Goal: Task Accomplishment & Management: Use online tool/utility

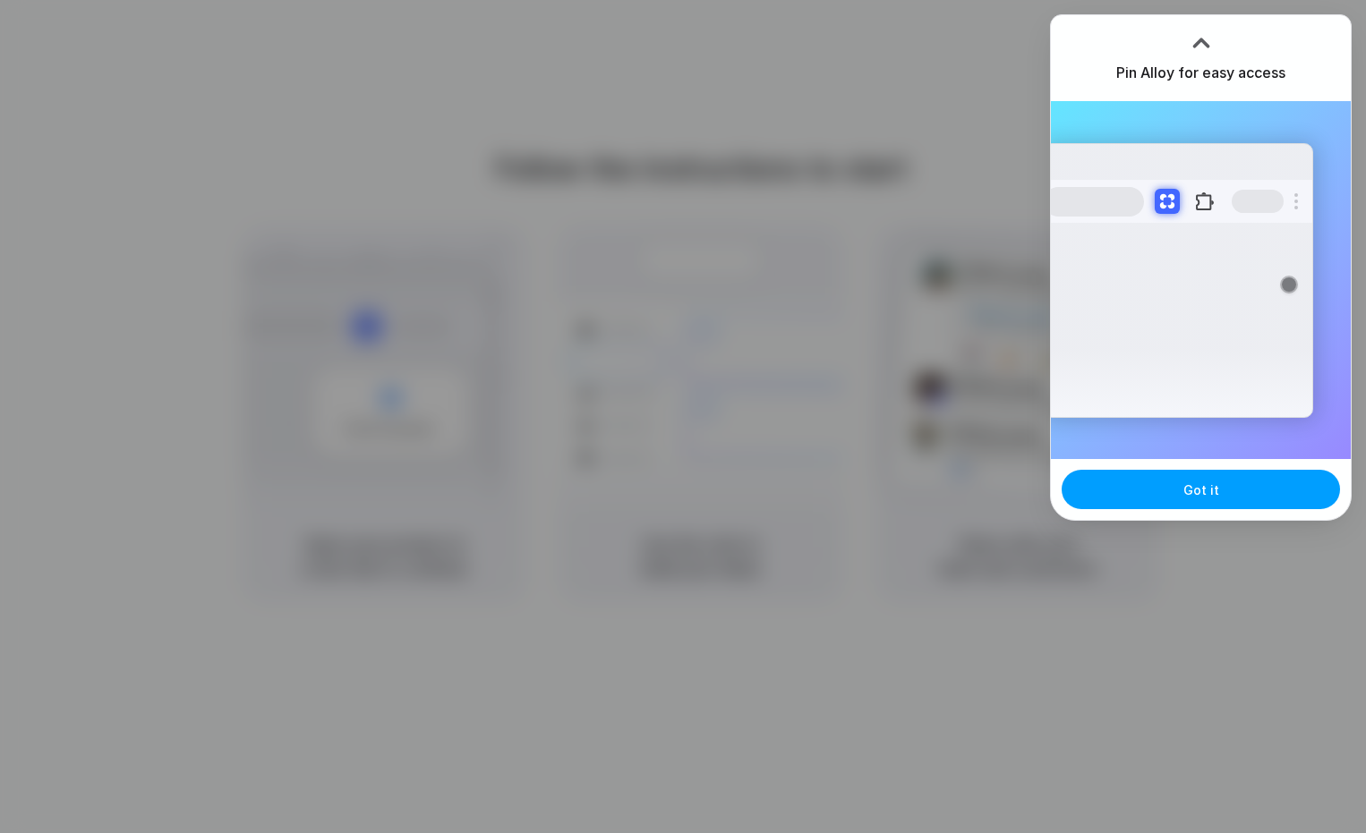
click at [1167, 484] on button "Got it" at bounding box center [1201, 489] width 278 height 39
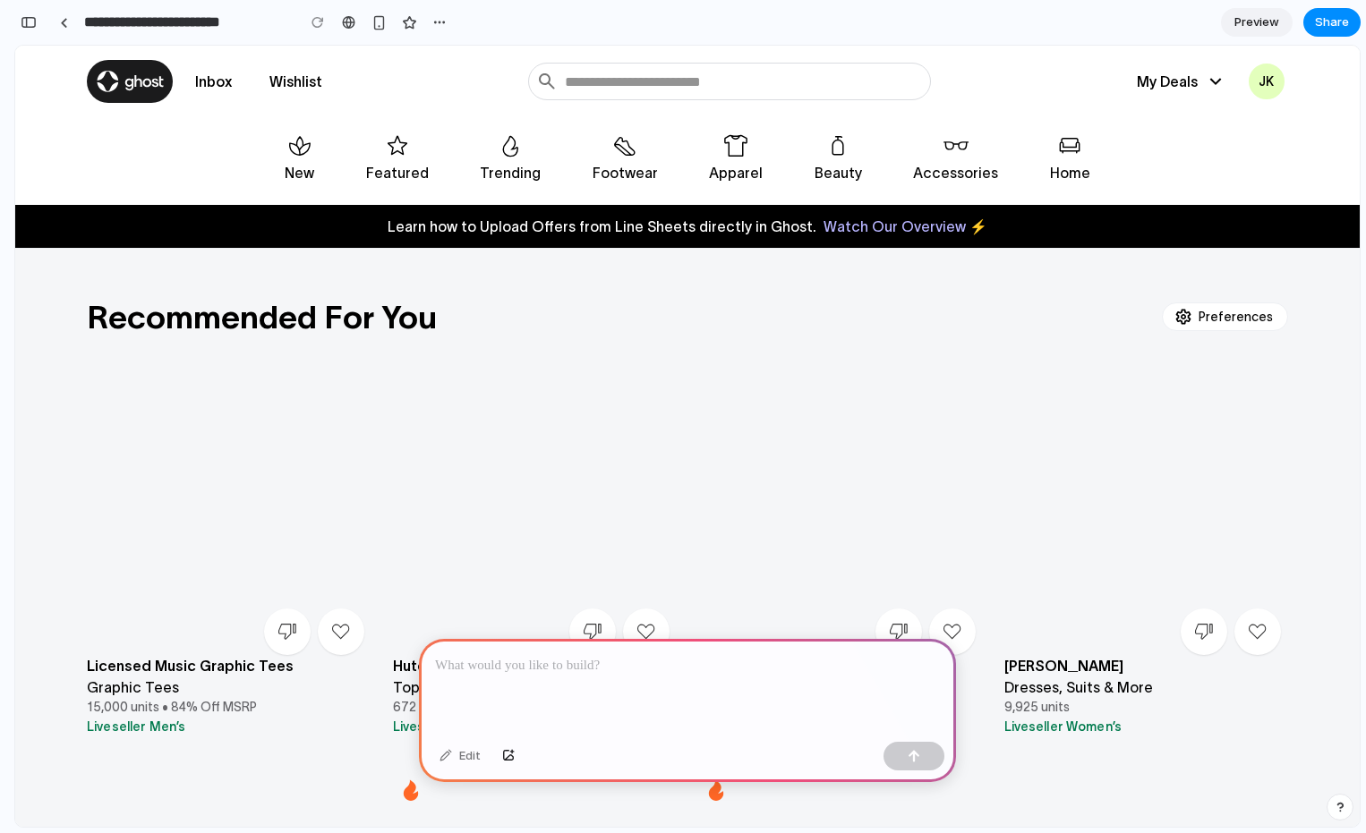
click at [535, 687] on div at bounding box center [687, 687] width 537 height 96
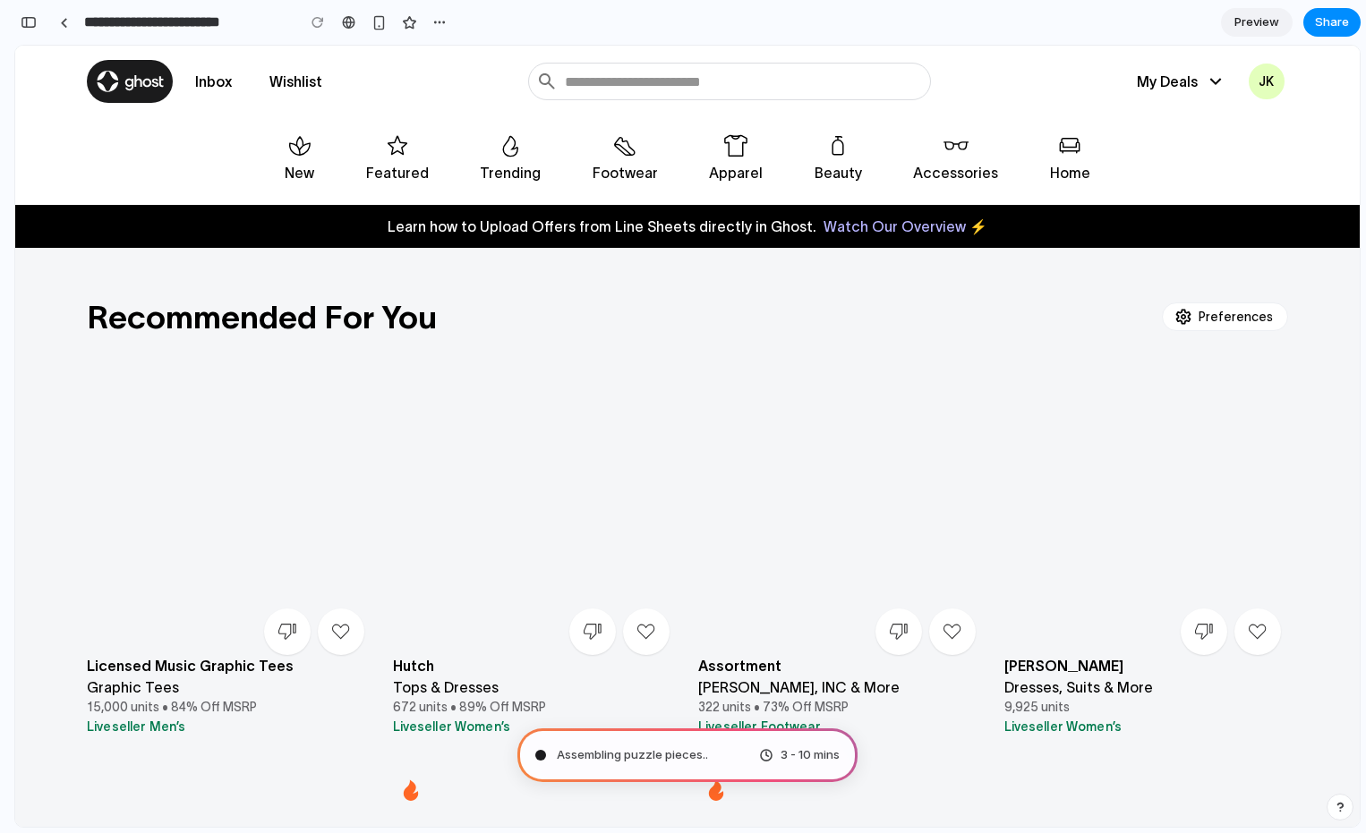
type input "**********"
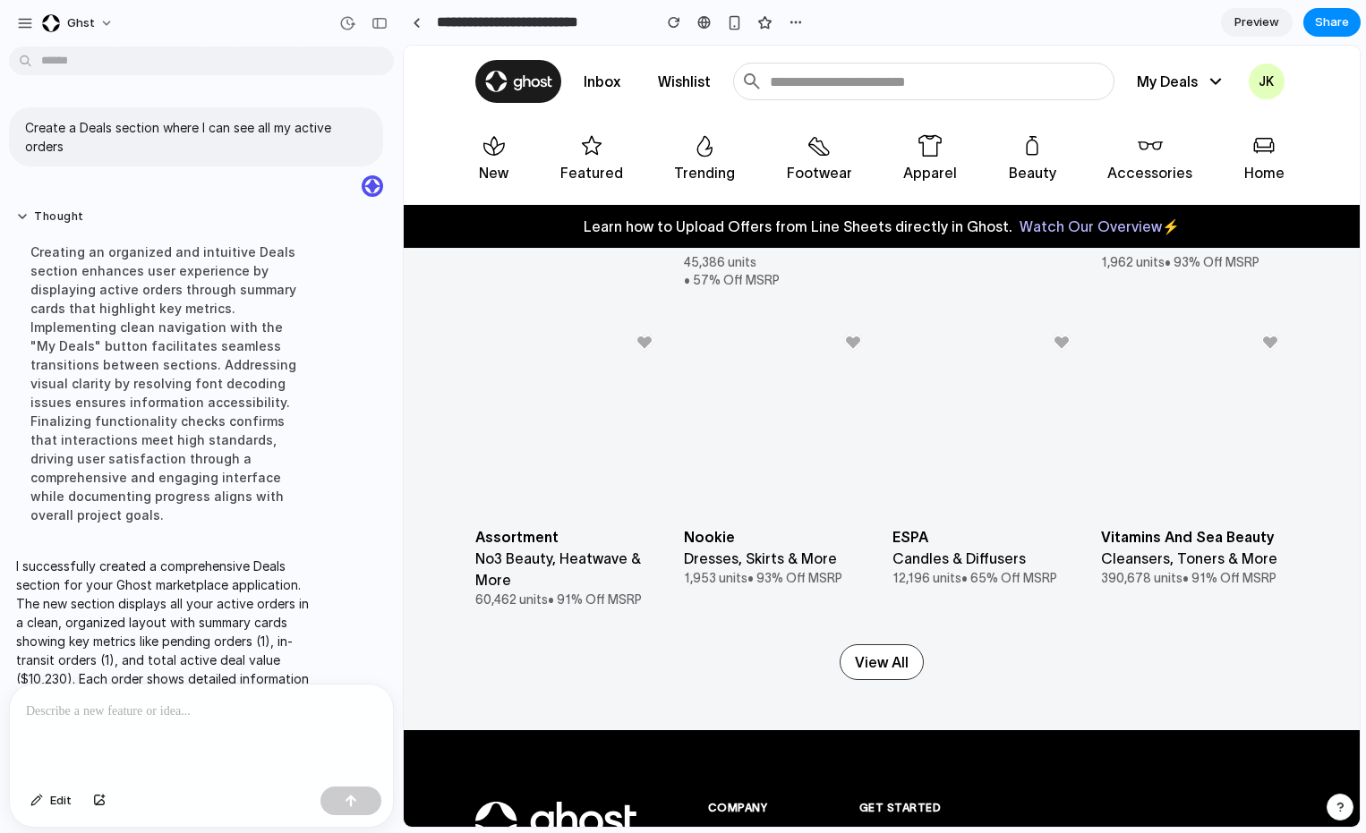
scroll to position [5472, 0]
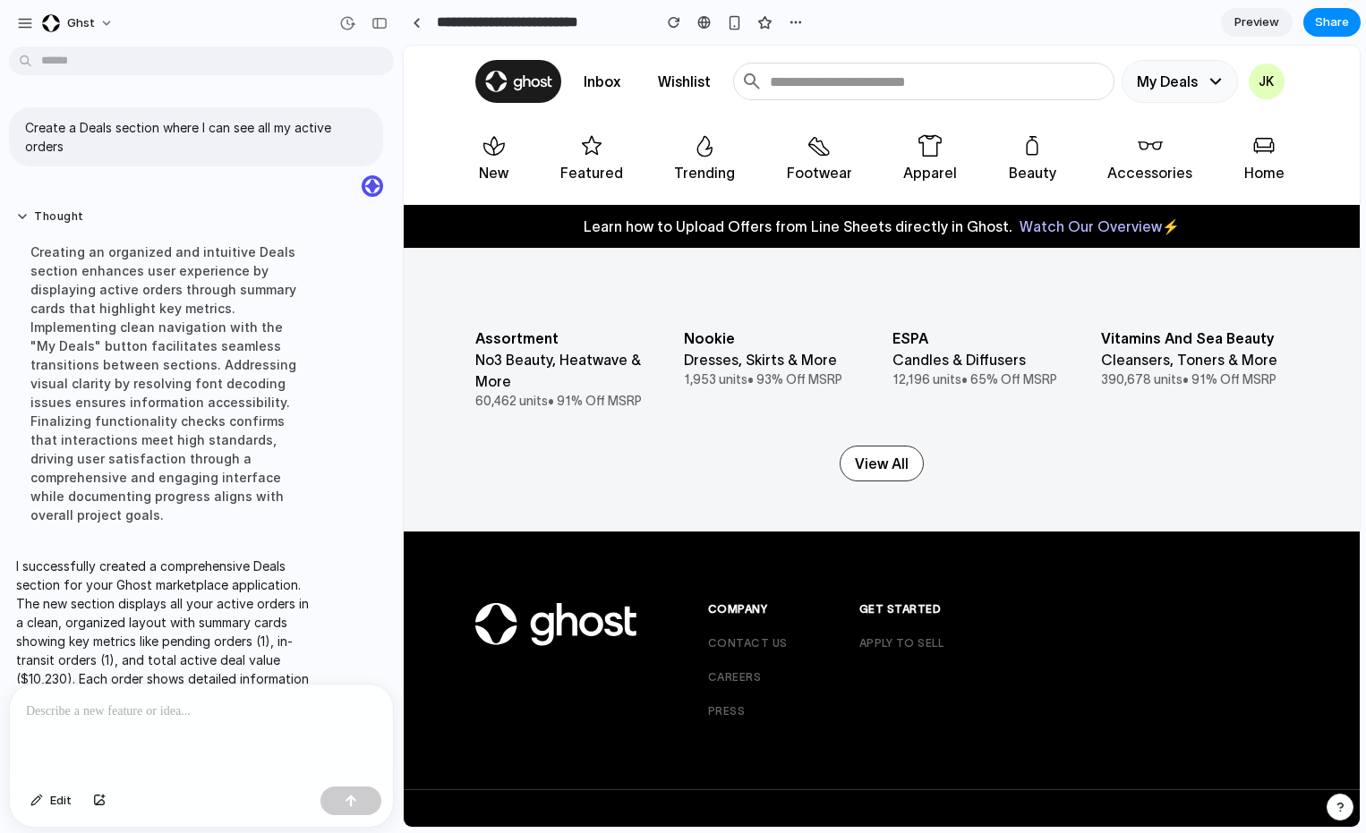
click at [1144, 82] on button "My Deals" at bounding box center [1180, 81] width 116 height 43
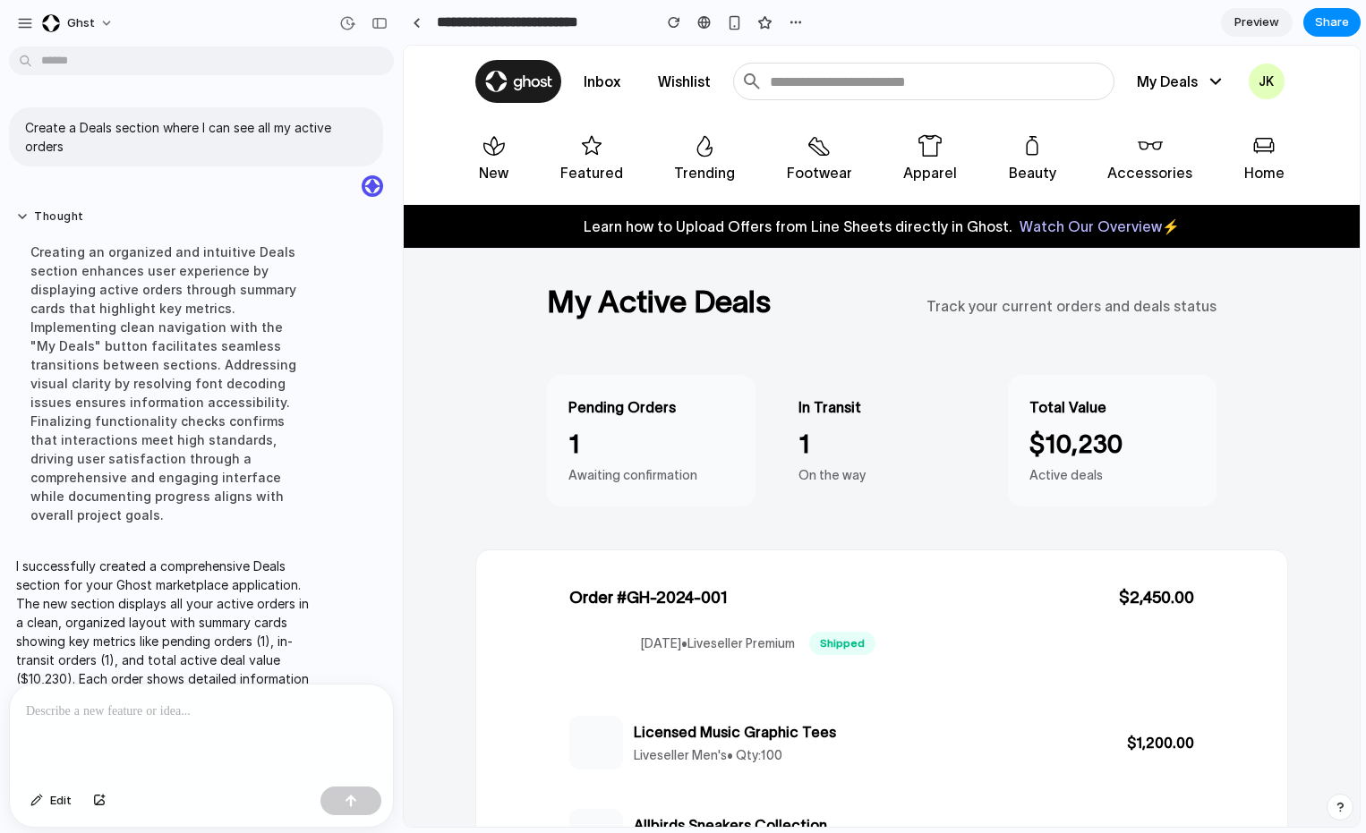
scroll to position [46, 0]
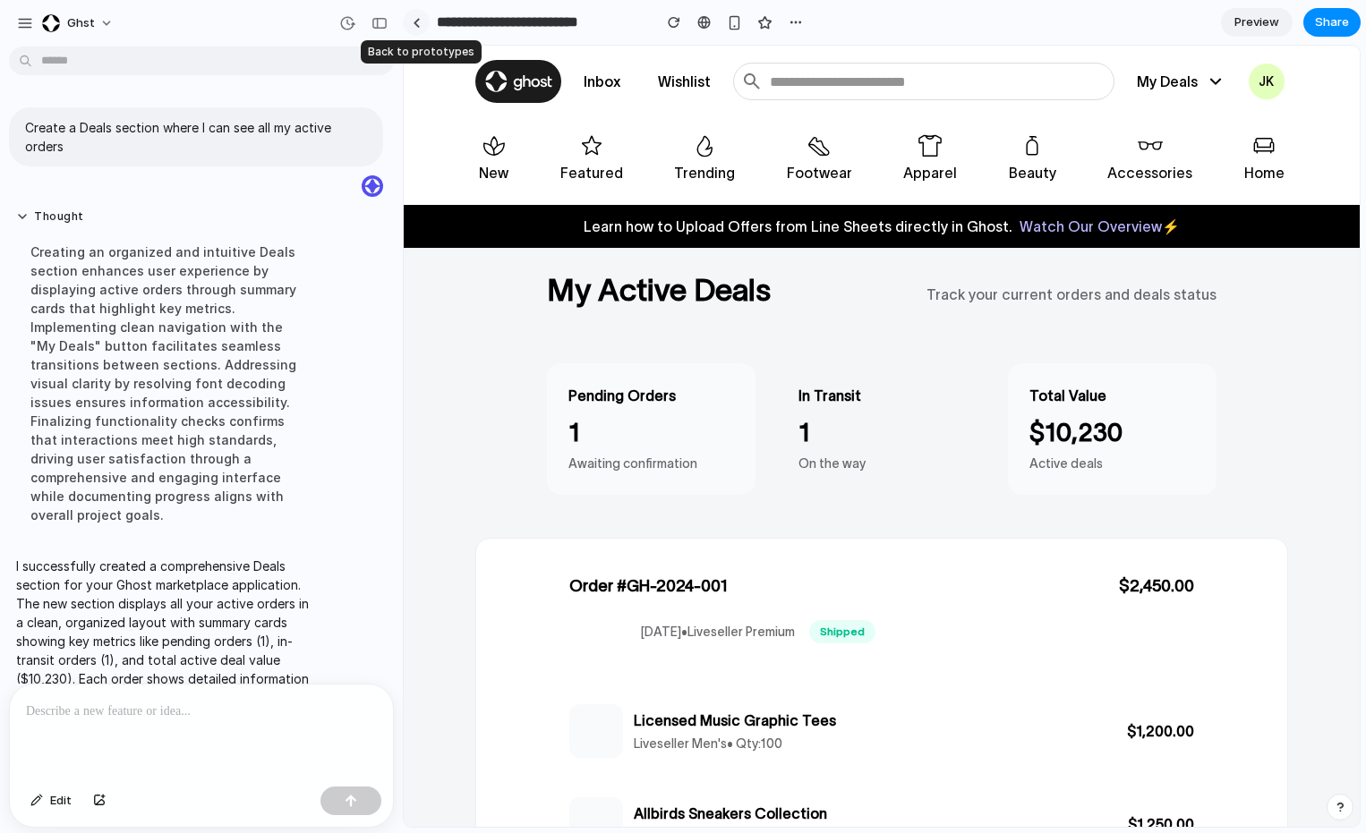
click at [412, 19] on link at bounding box center [416, 22] width 27 height 27
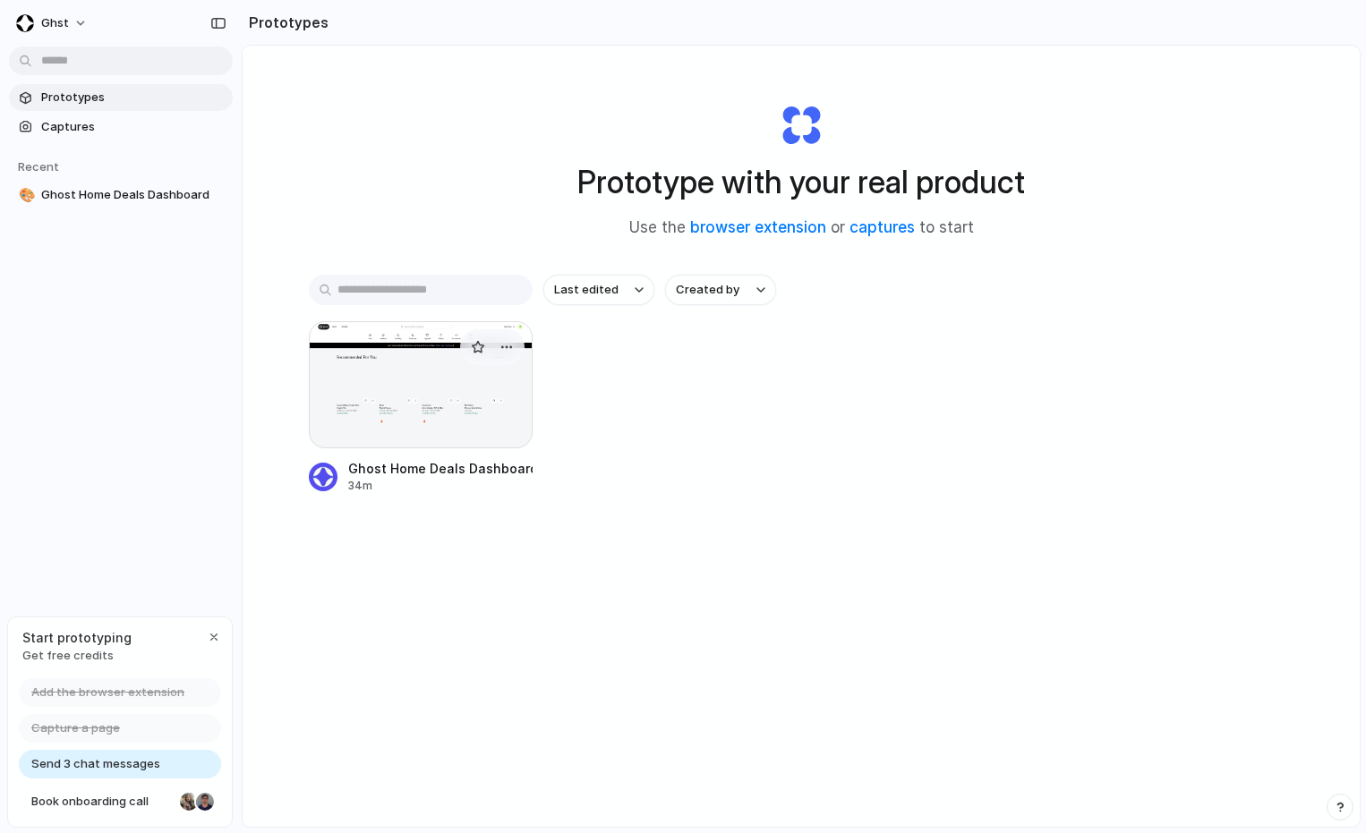
click at [402, 384] on div at bounding box center [421, 384] width 224 height 127
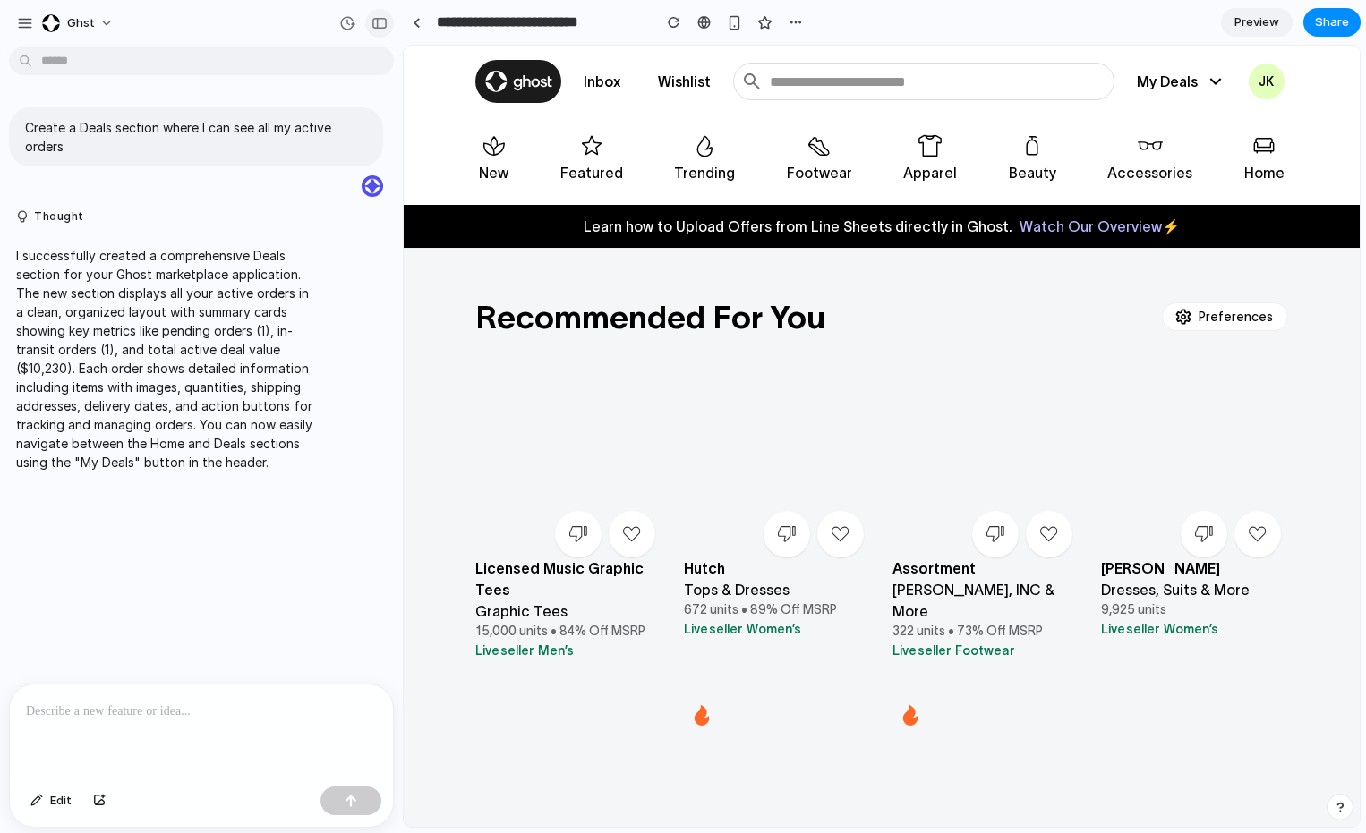
click at [381, 23] on div "button" at bounding box center [379, 23] width 16 height 13
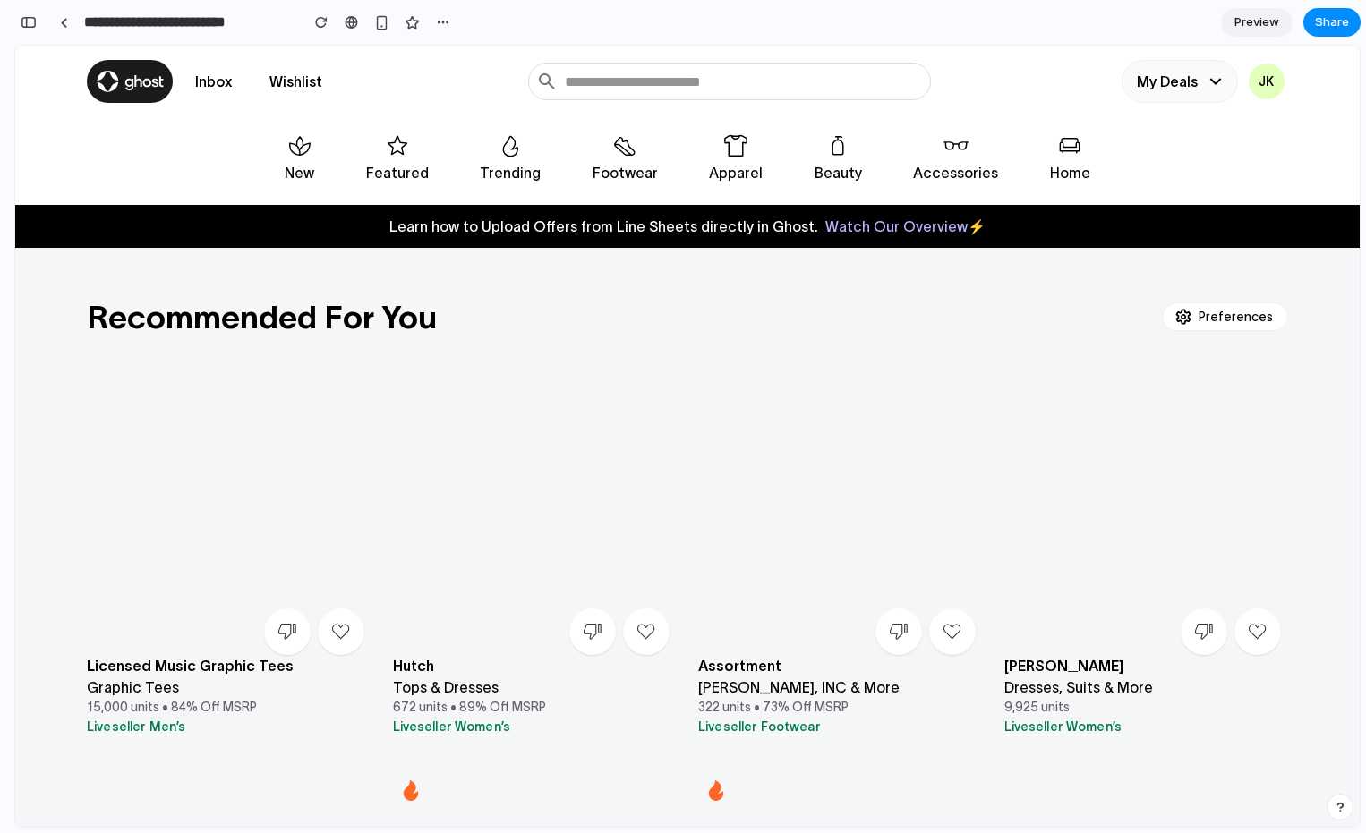
click at [1183, 70] on button "My Deals" at bounding box center [1180, 81] width 116 height 43
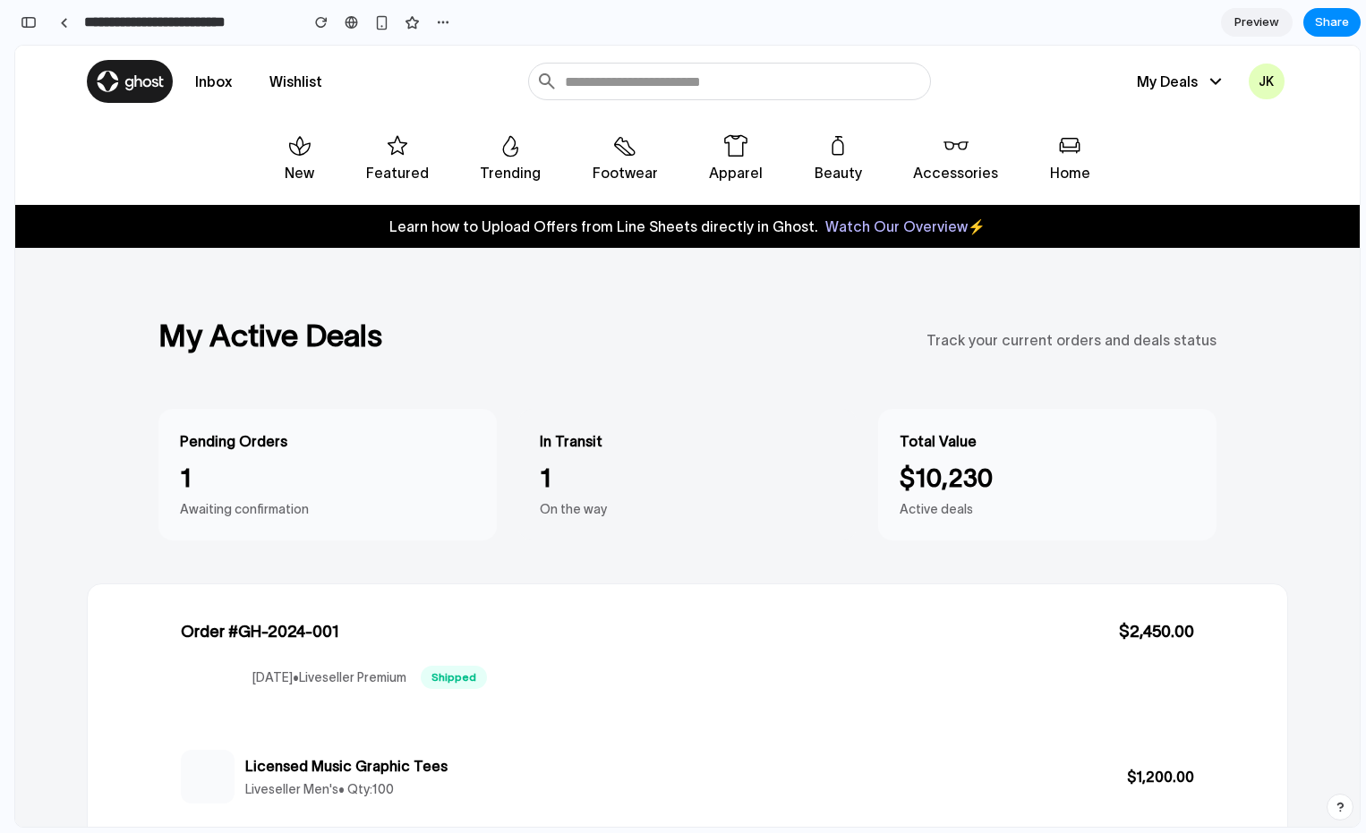
click at [585, 479] on p "1" at bounding box center [687, 478] width 295 height 38
click at [63, 24] on div at bounding box center [64, 23] width 8 height 10
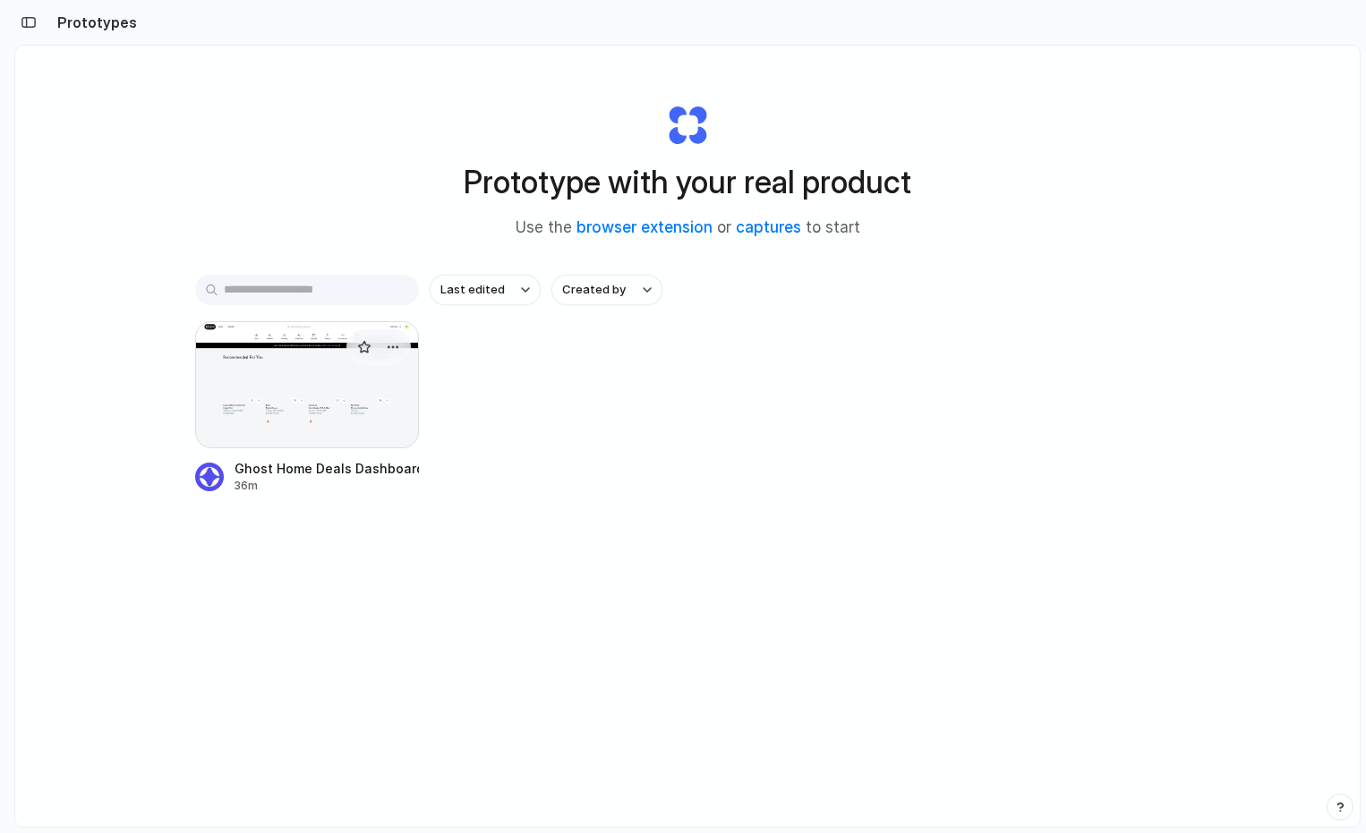
click at [320, 423] on div at bounding box center [307, 384] width 224 height 127
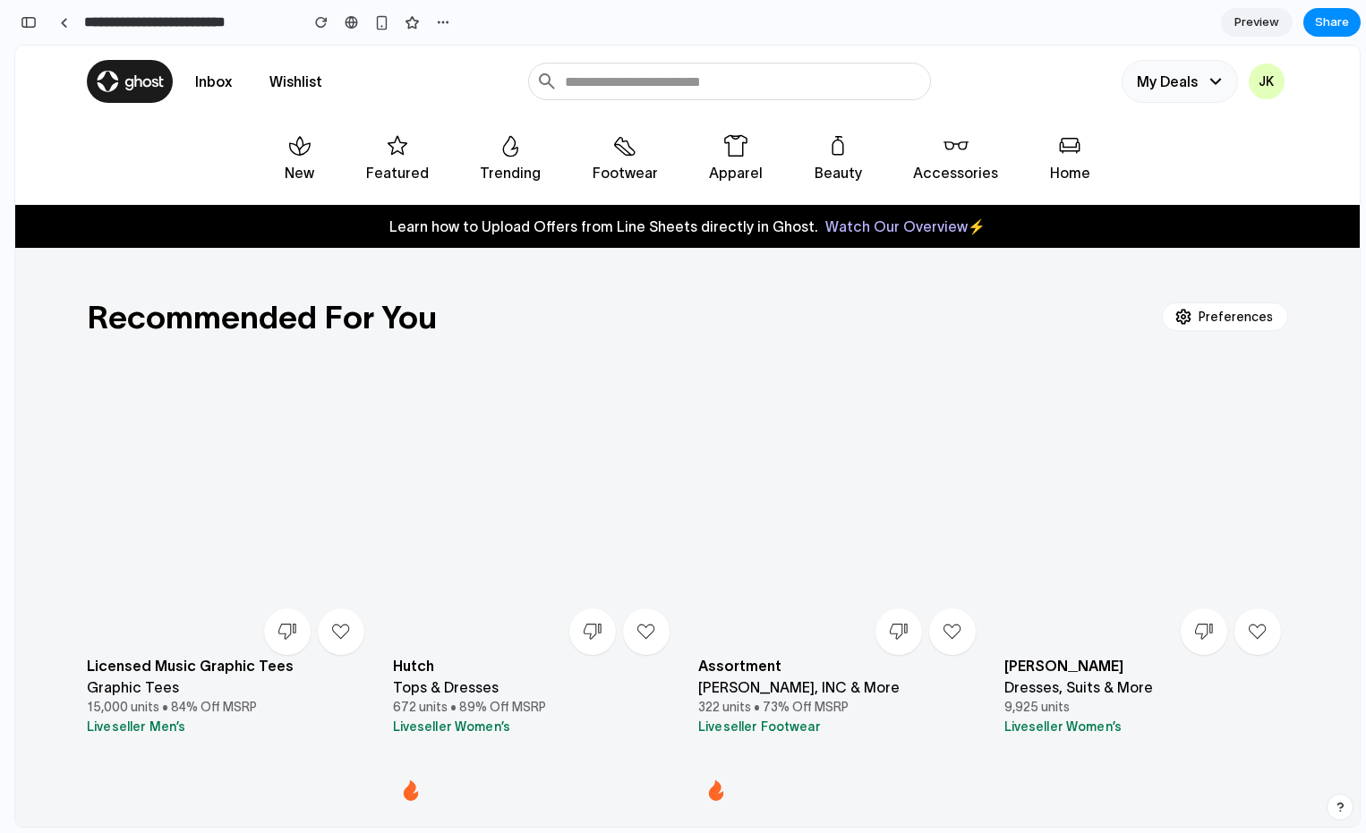
click at [1150, 68] on button "My Deals" at bounding box center [1180, 81] width 116 height 43
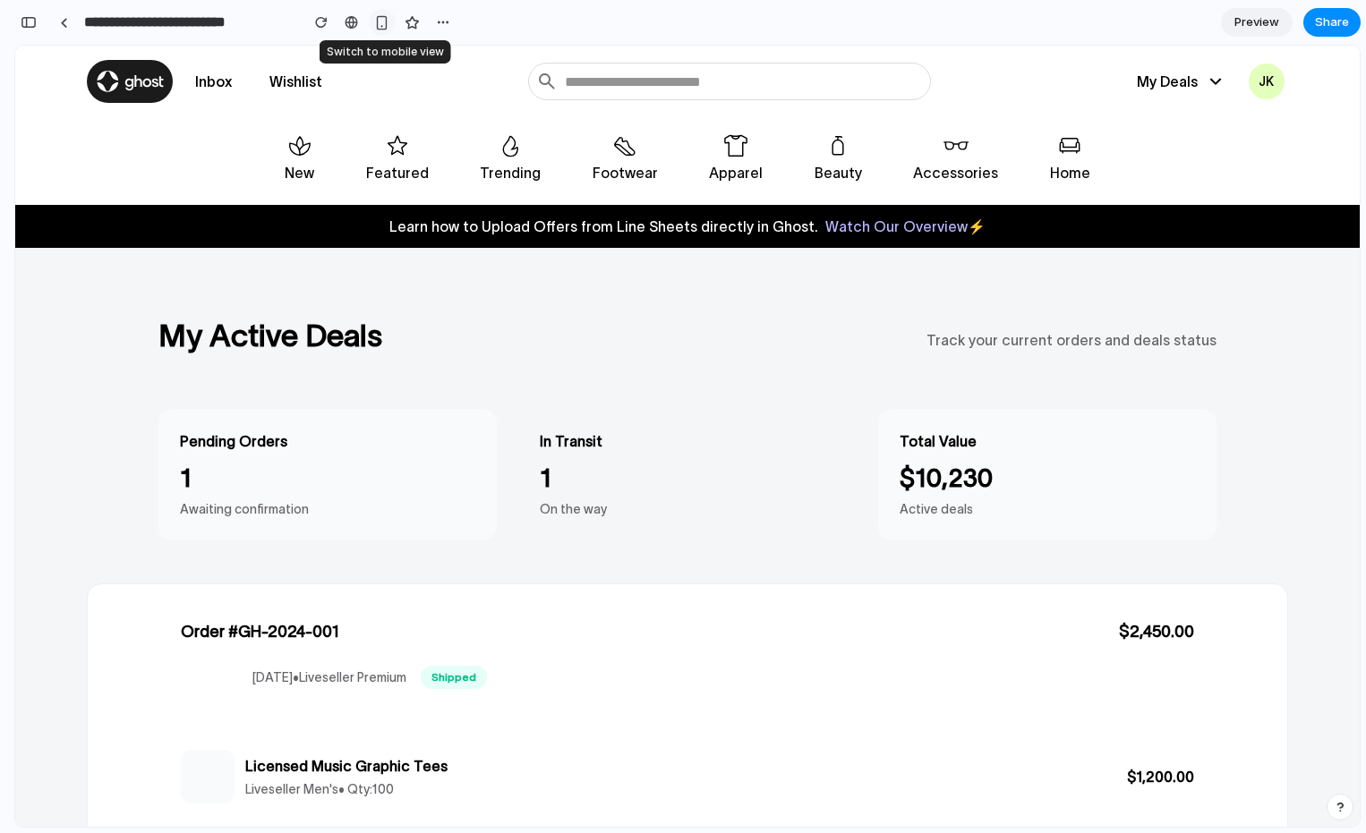
click at [381, 25] on div "button" at bounding box center [381, 22] width 15 height 15
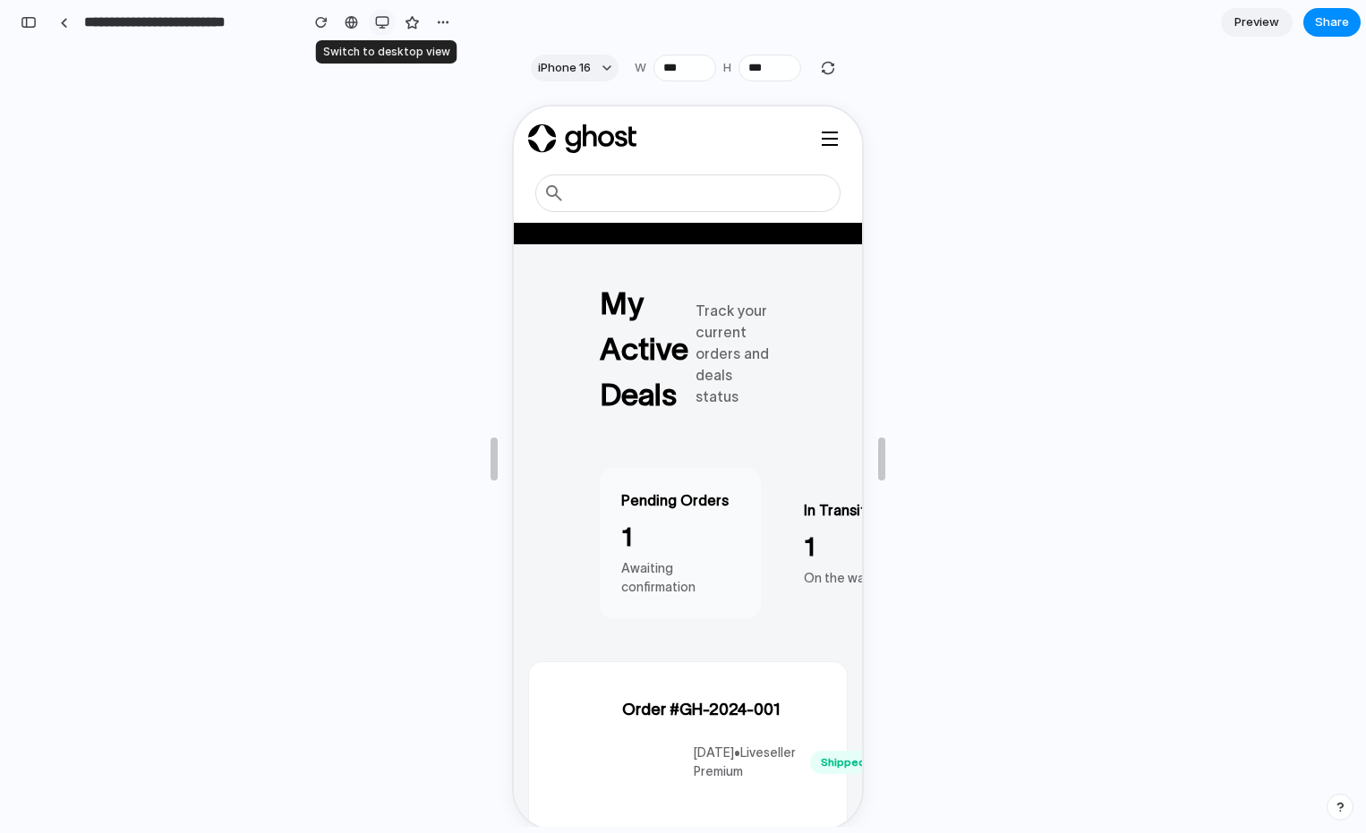
click at [373, 21] on button "button" at bounding box center [382, 22] width 27 height 27
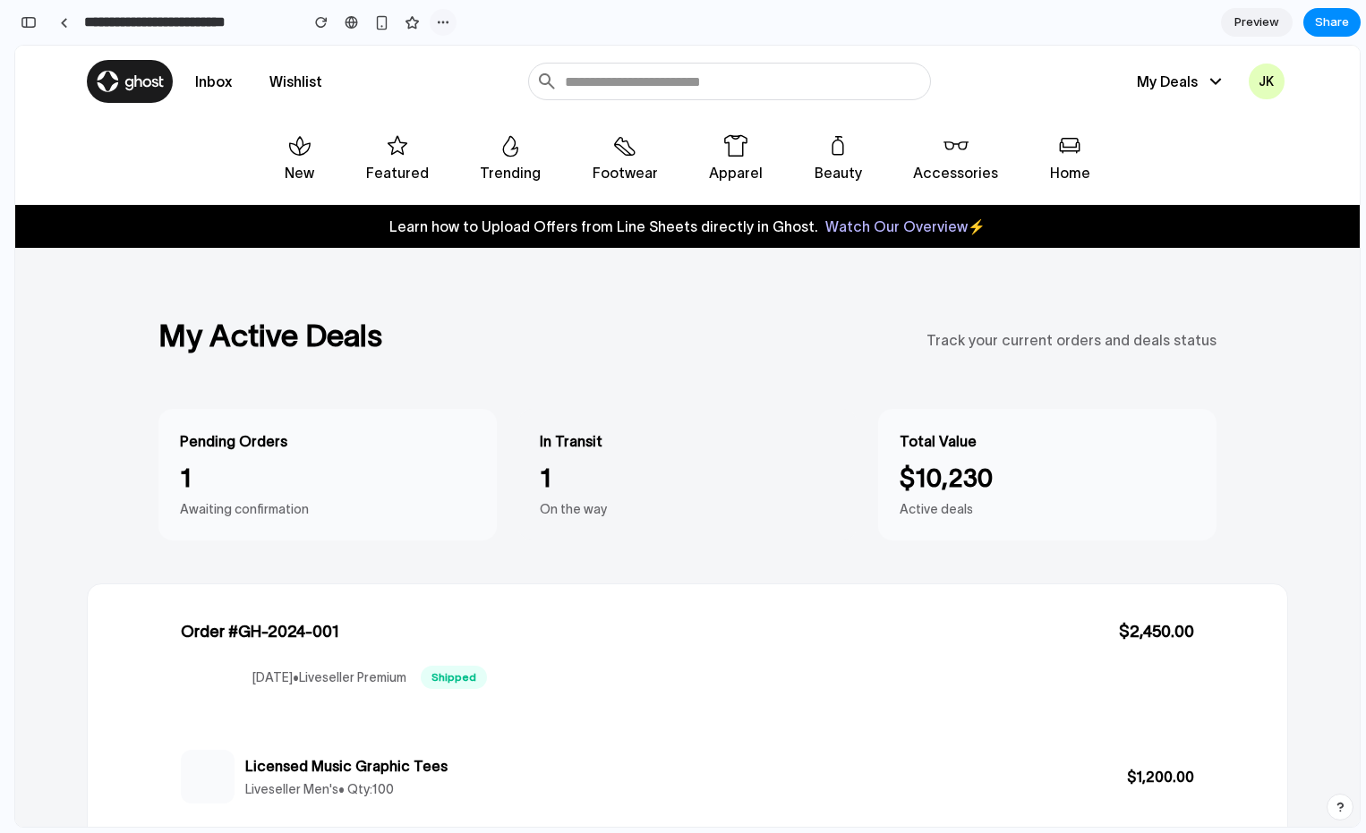
click at [436, 26] on div "button" at bounding box center [443, 22] width 14 height 14
click at [437, 24] on div "Duplicate Delete" at bounding box center [683, 416] width 1366 height 833
click at [1258, 29] on span "Preview" at bounding box center [1256, 22] width 45 height 18
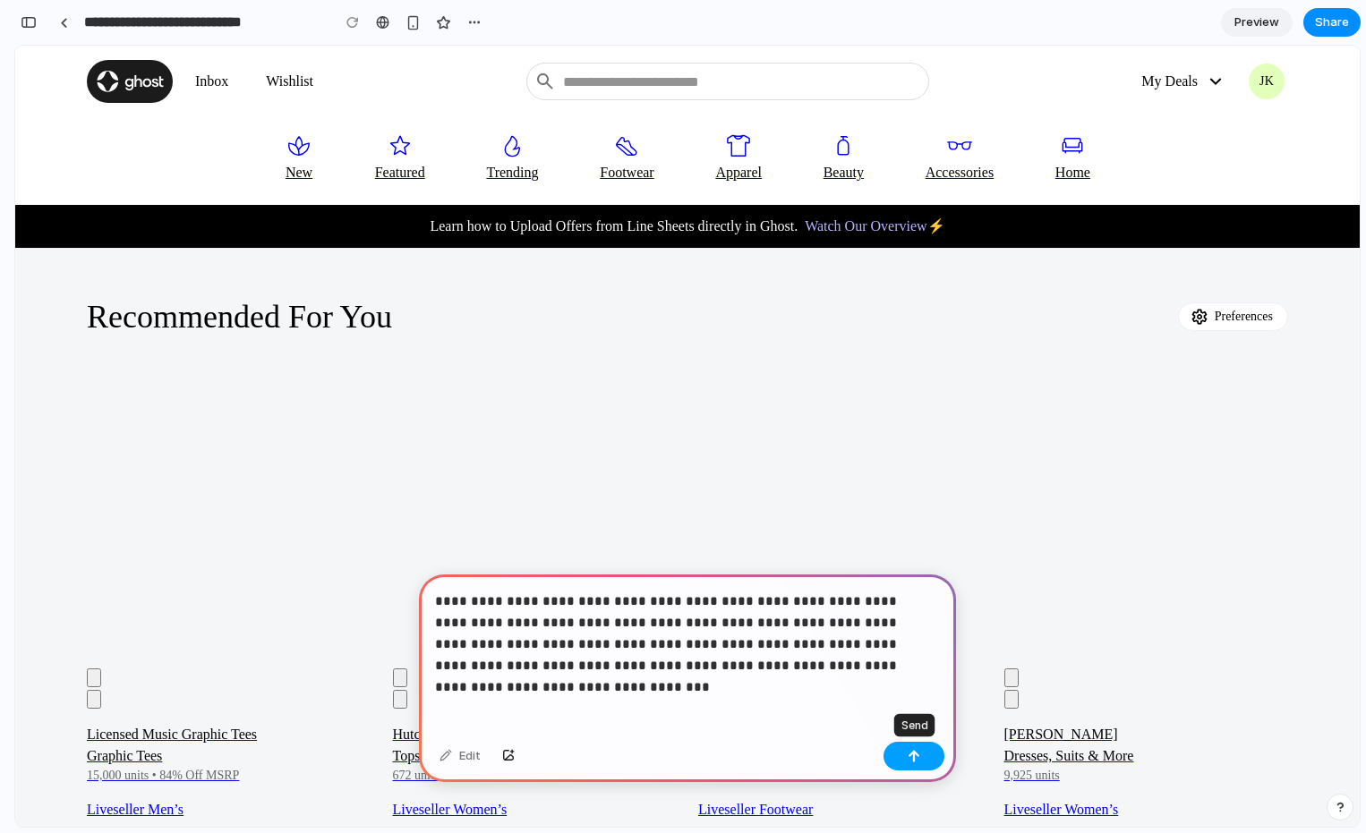
click at [914, 761] on div "button" at bounding box center [914, 756] width 13 height 13
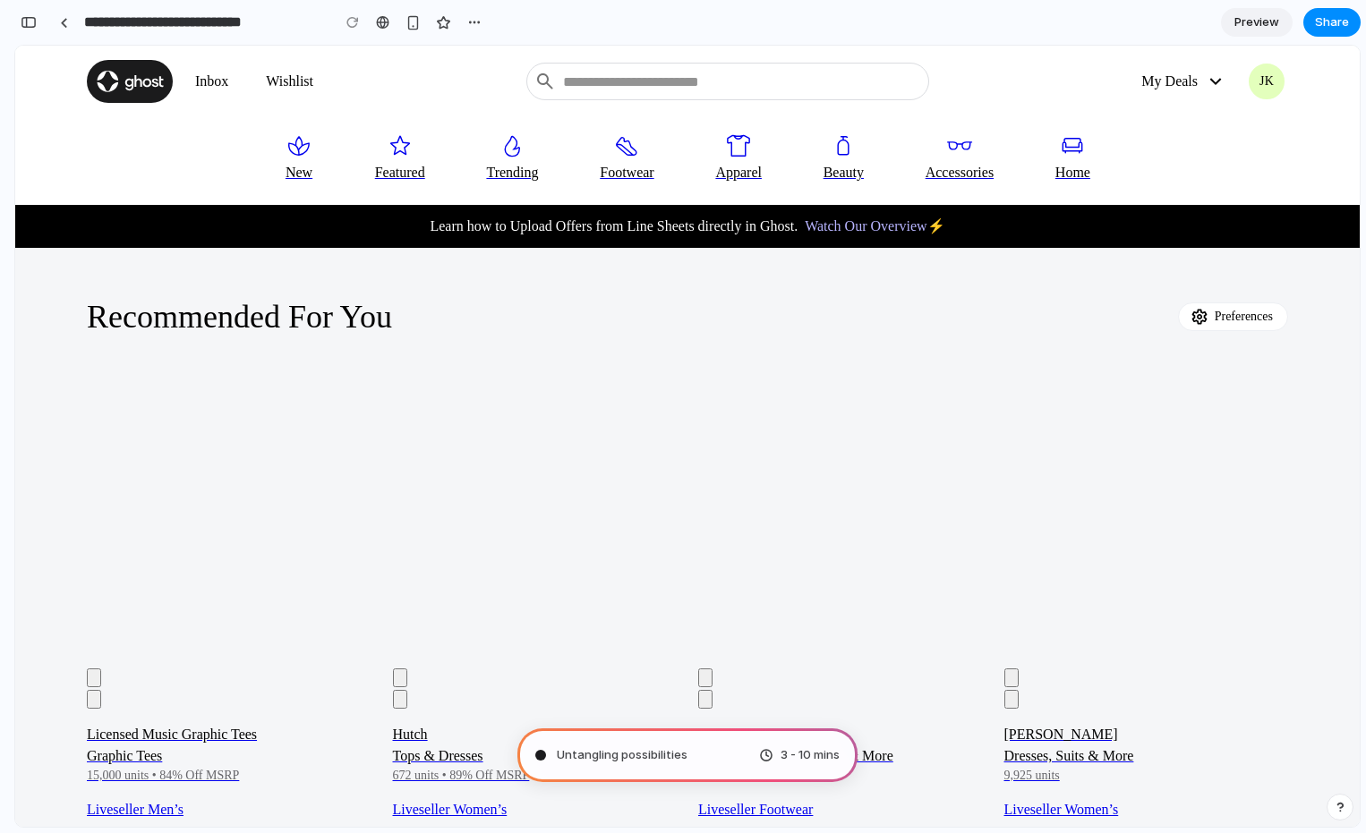
type input "**********"
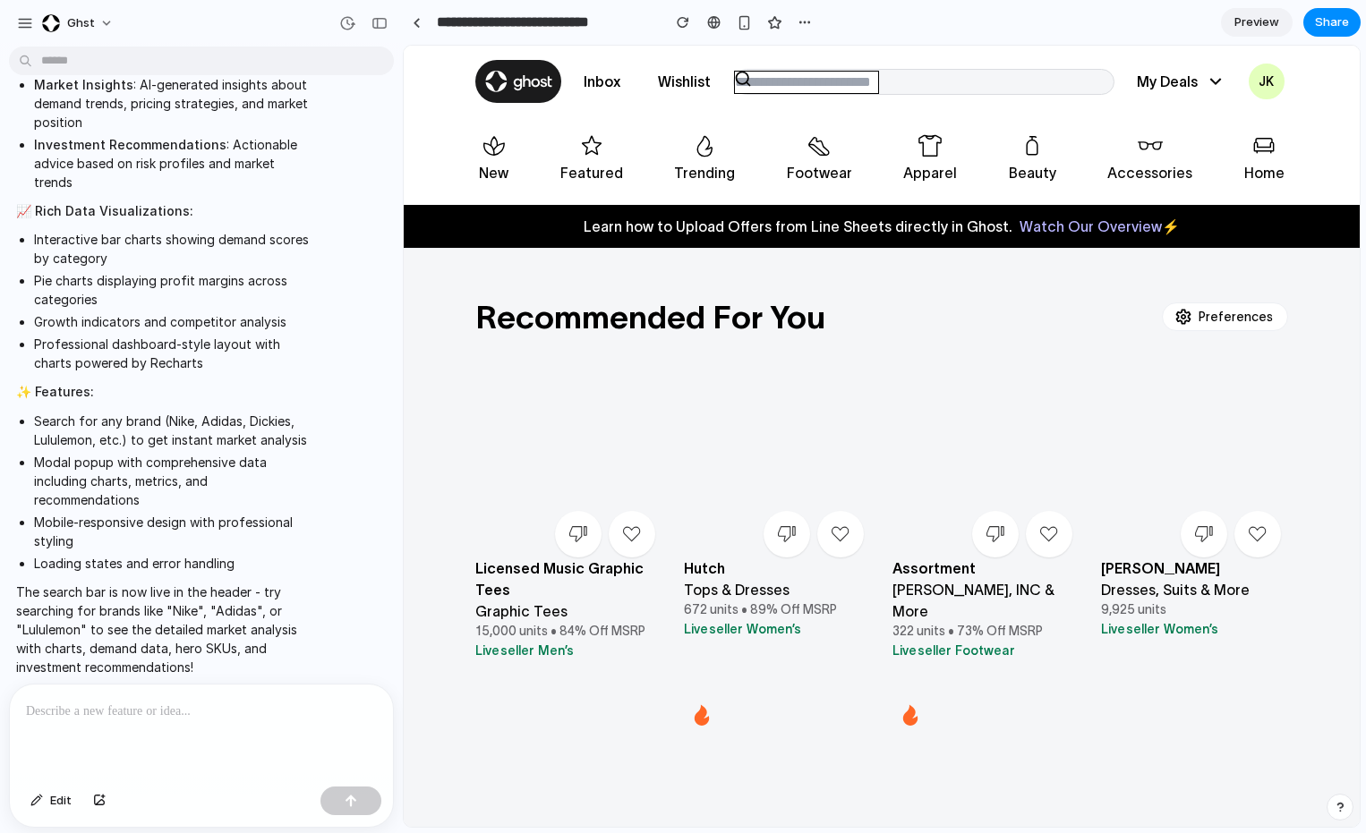
click at [788, 88] on input "text" at bounding box center [806, 82] width 145 height 23
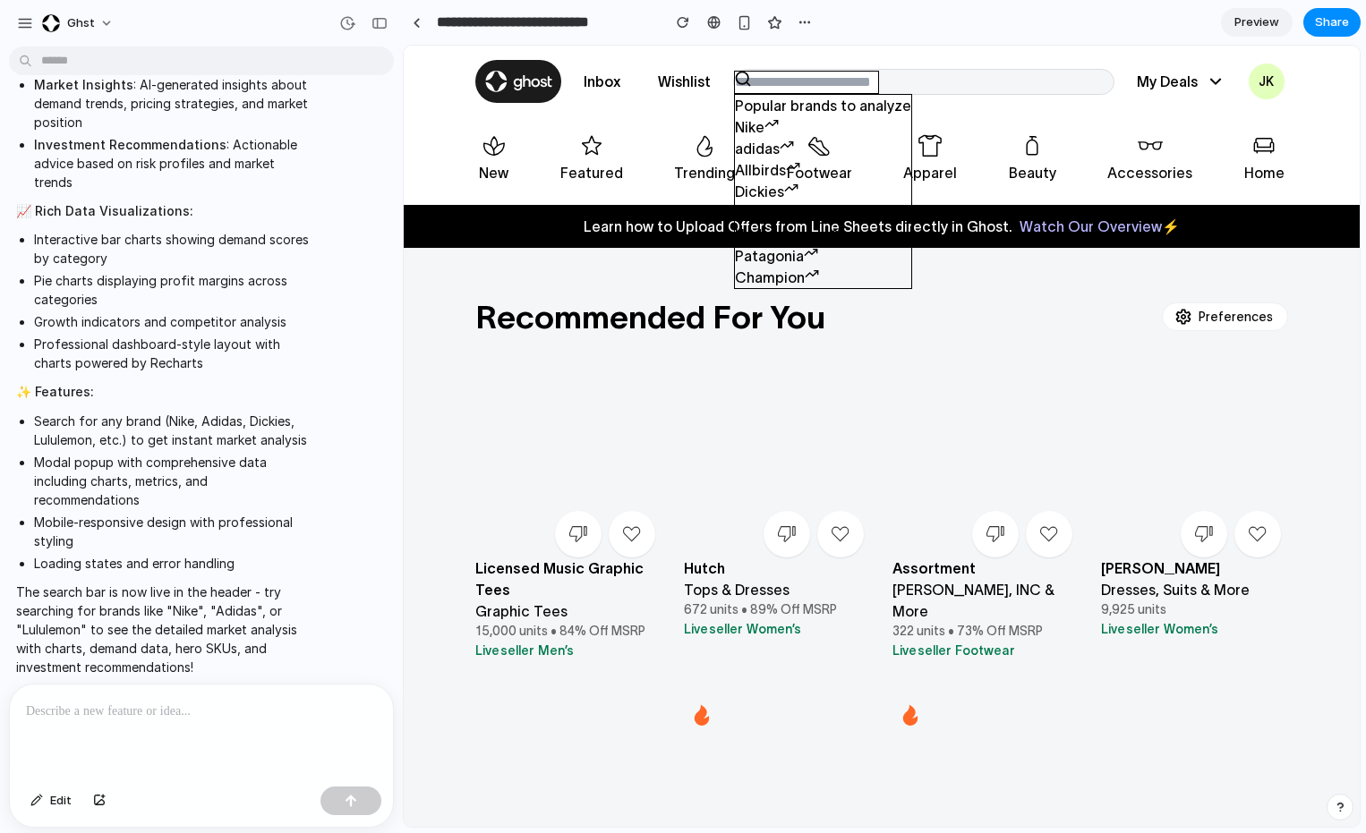
click at [765, 125] on icon at bounding box center [771, 123] width 12 height 6
type input "****"
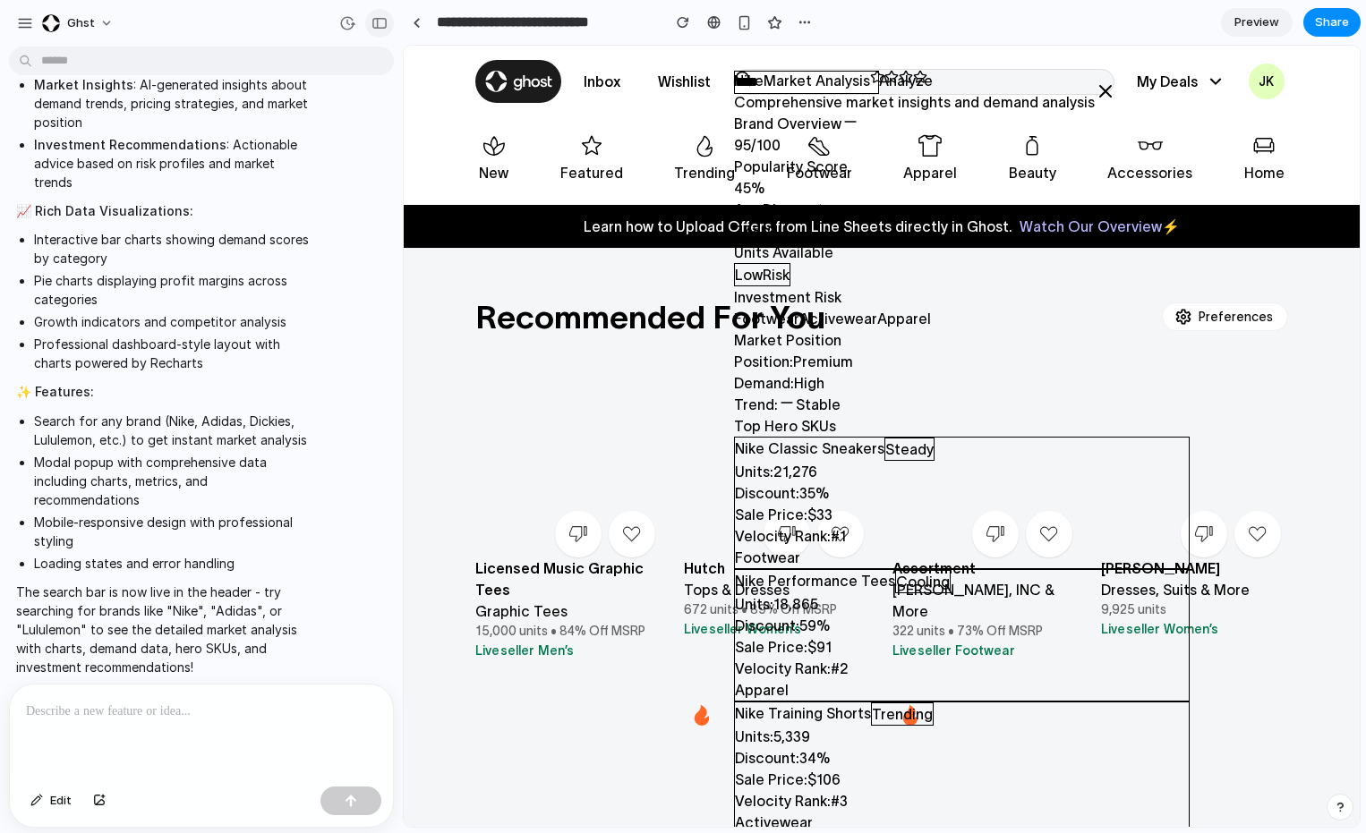
click at [379, 21] on div "button" at bounding box center [379, 23] width 16 height 13
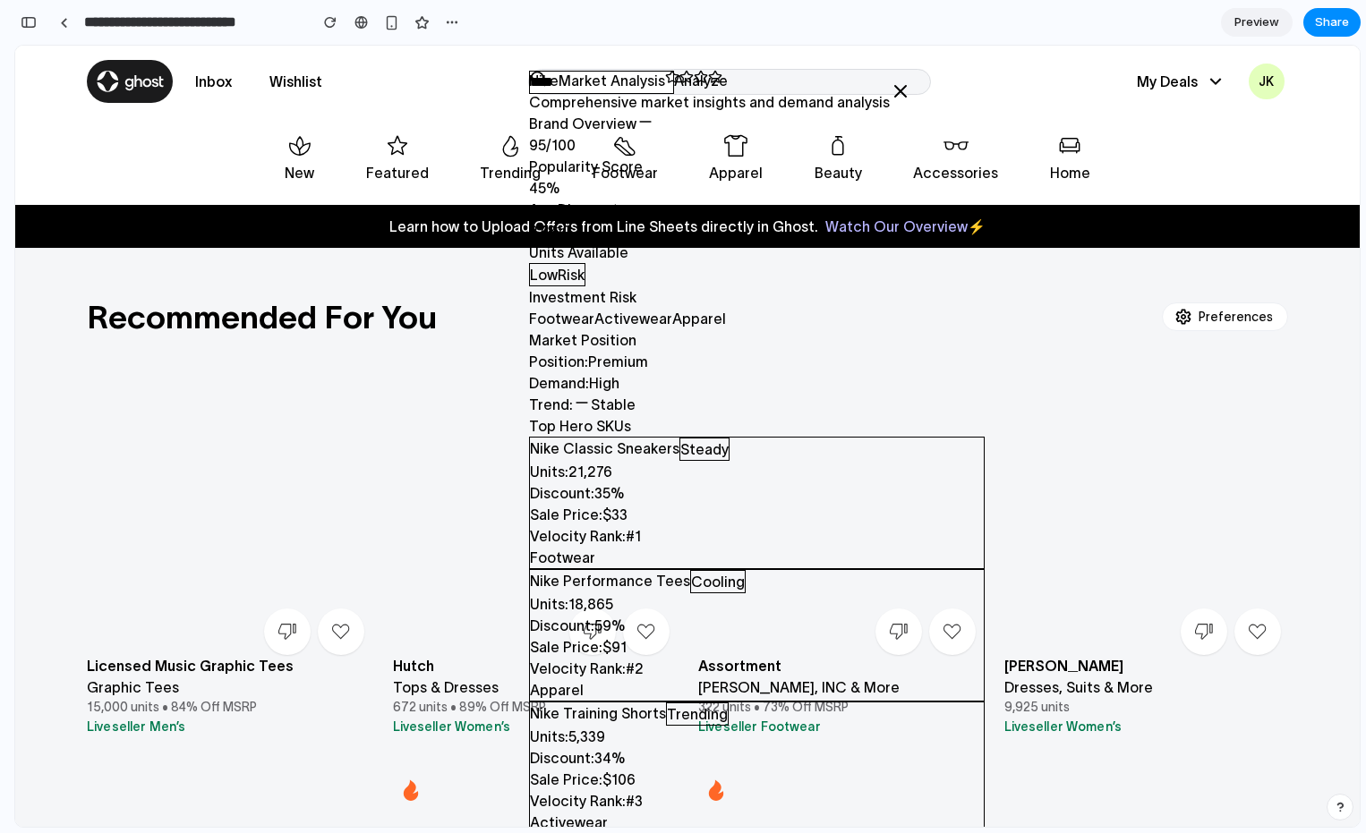
scroll to position [379, 0]
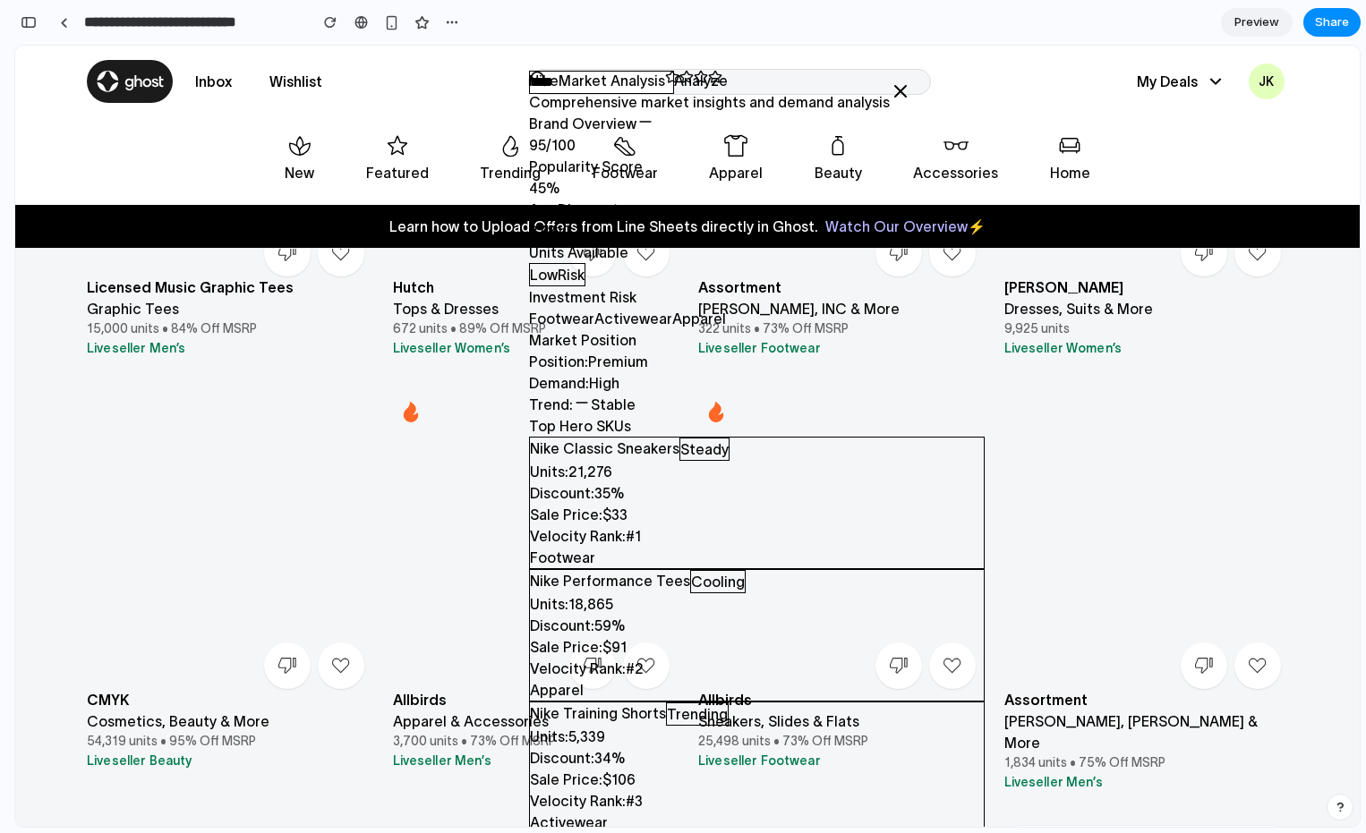
click at [594, 81] on h2 "Nike Market Analysis" at bounding box center [709, 80] width 361 height 21
click at [805, 81] on h2 "Nike Market Analysis" at bounding box center [709, 80] width 361 height 21
click at [892, 88] on div "Nike Market Analysis Comprehensive market insights and demand analysis" at bounding box center [757, 91] width 456 height 43
click at [890, 89] on icon at bounding box center [900, 91] width 21 height 21
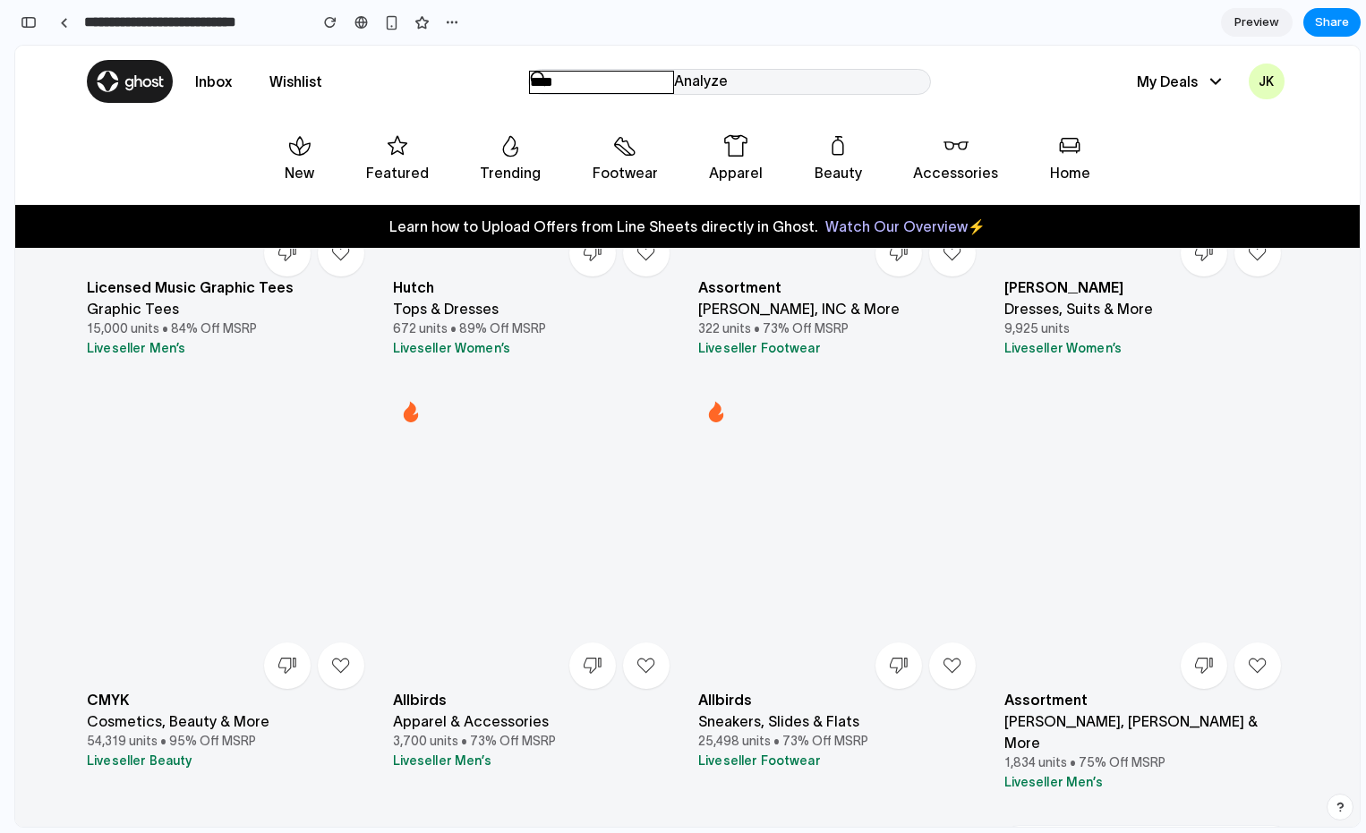
click at [577, 66] on div "Inbox Wishlist **** Analyze My Deals JK" at bounding box center [687, 82] width 1345 height 72
click at [573, 81] on input "****" at bounding box center [601, 82] width 145 height 23
click at [560, 125] on icon at bounding box center [566, 123] width 12 height 6
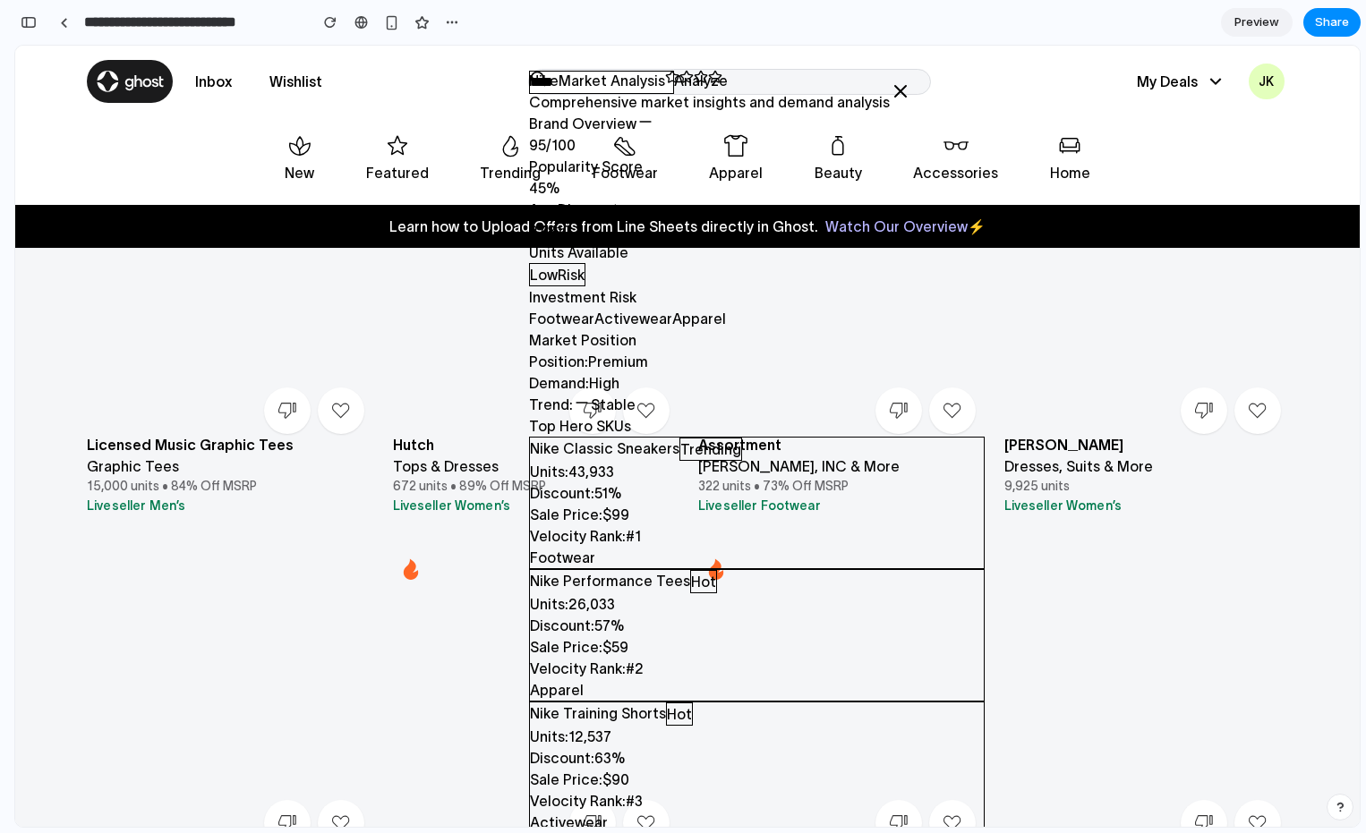
scroll to position [0, 0]
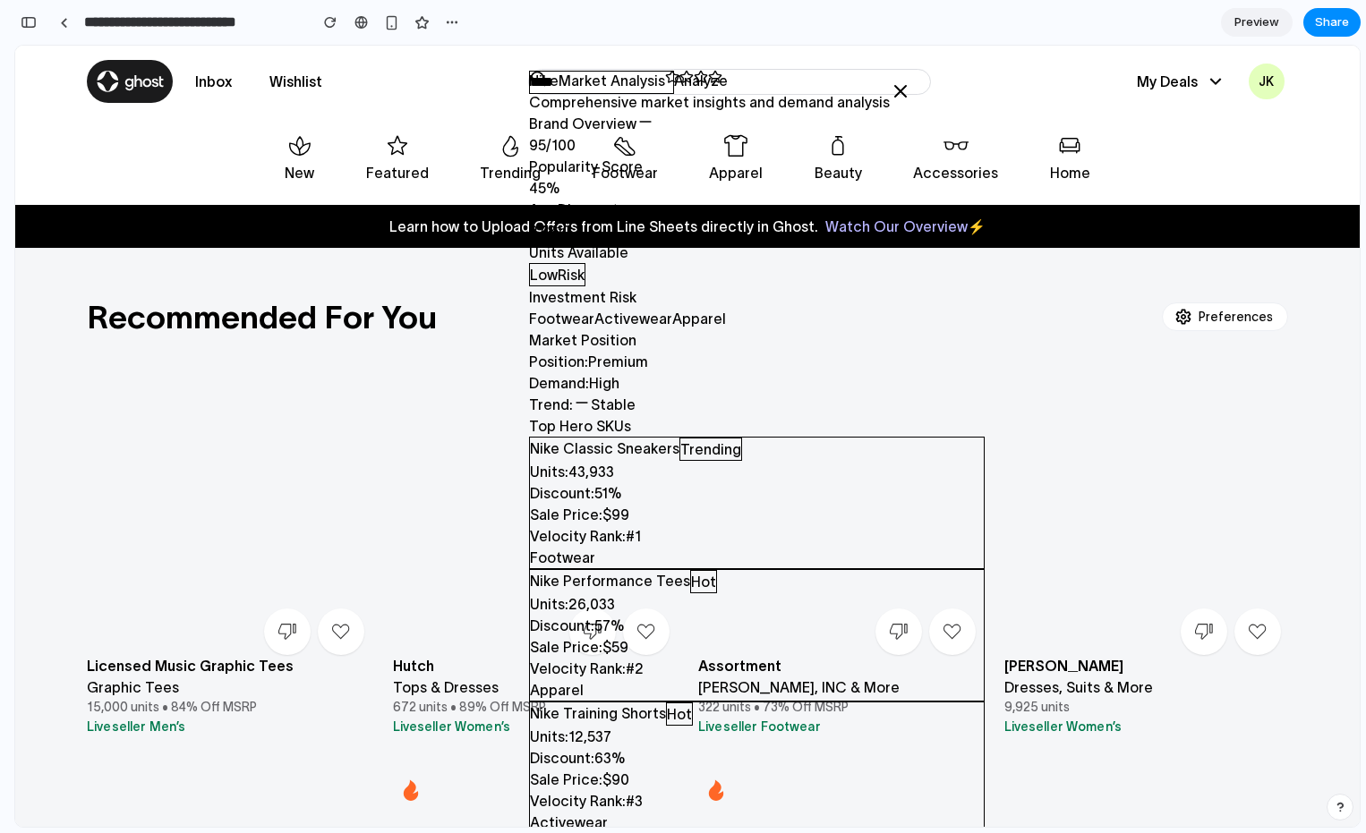
click at [805, 42] on section "**********" at bounding box center [687, 22] width 1346 height 45
click at [890, 91] on icon at bounding box center [900, 91] width 21 height 21
